Goal: Task Accomplishment & Management: Complete application form

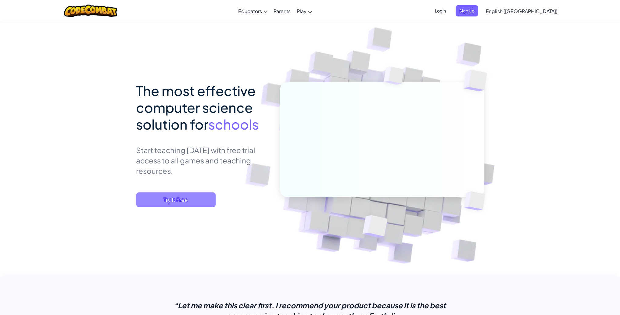
click at [181, 192] on span "Try It Free" at bounding box center [175, 199] width 79 height 15
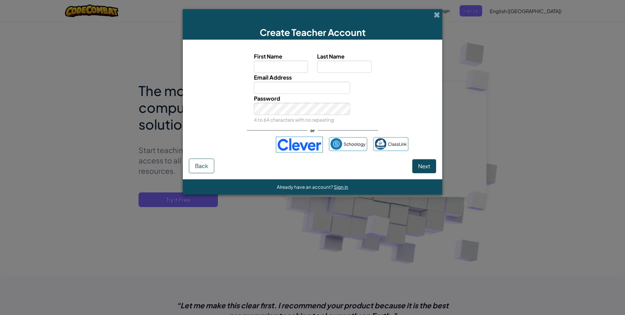
click at [279, 67] on input "First Name" at bounding box center [281, 67] width 54 height 12
click at [435, 15] on span at bounding box center [436, 15] width 6 height 6
